Goal: Navigation & Orientation: Understand site structure

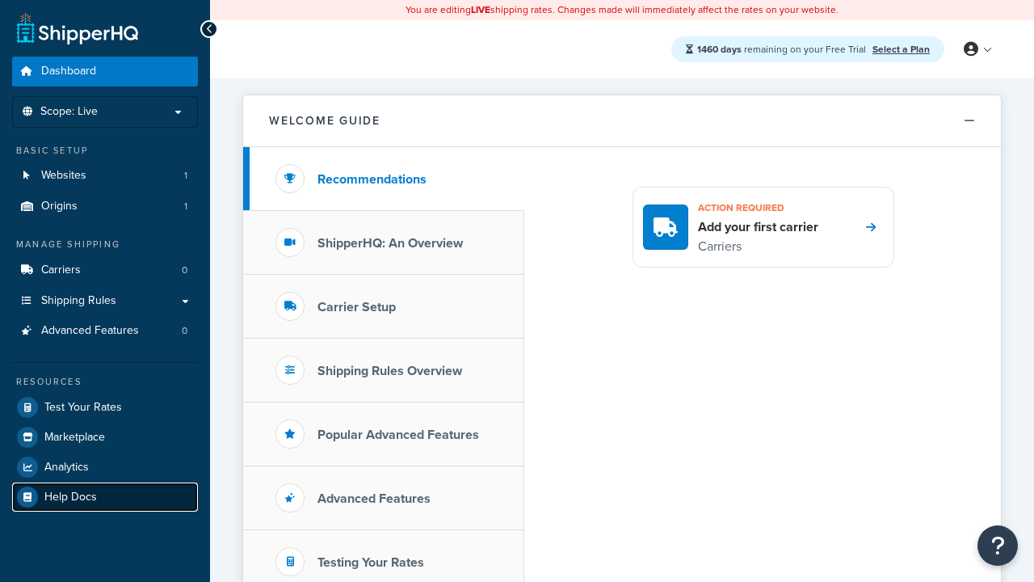
click at [105, 496] on link "Help Docs" at bounding box center [105, 496] width 186 height 29
